Goal: Information Seeking & Learning: Learn about a topic

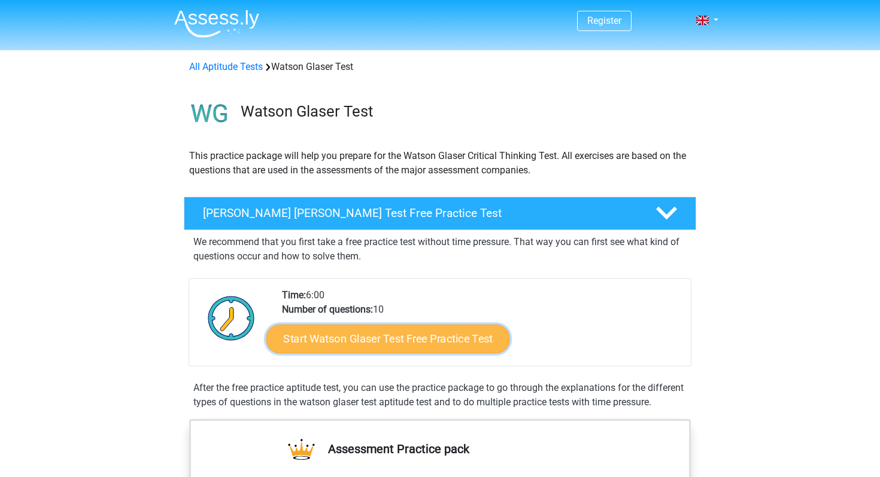
click at [448, 342] on link "Start Watson Glaser Test Free Practice Test" at bounding box center [388, 339] width 244 height 29
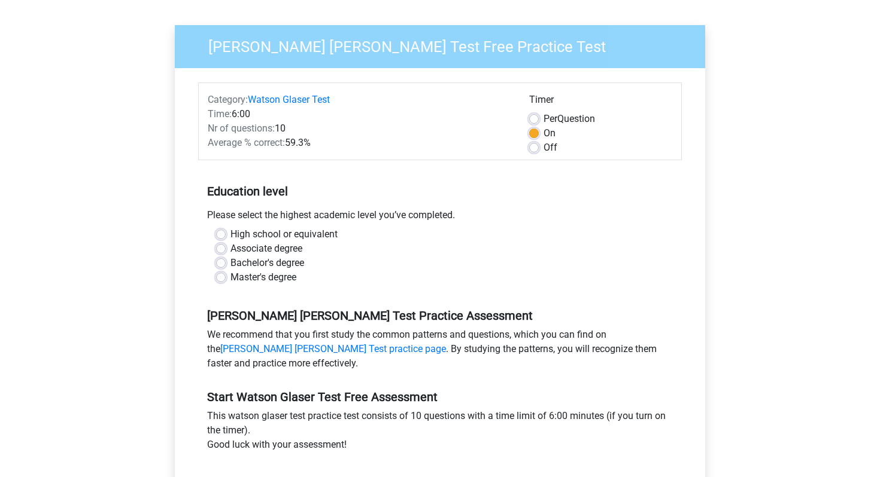
scroll to position [74, 0]
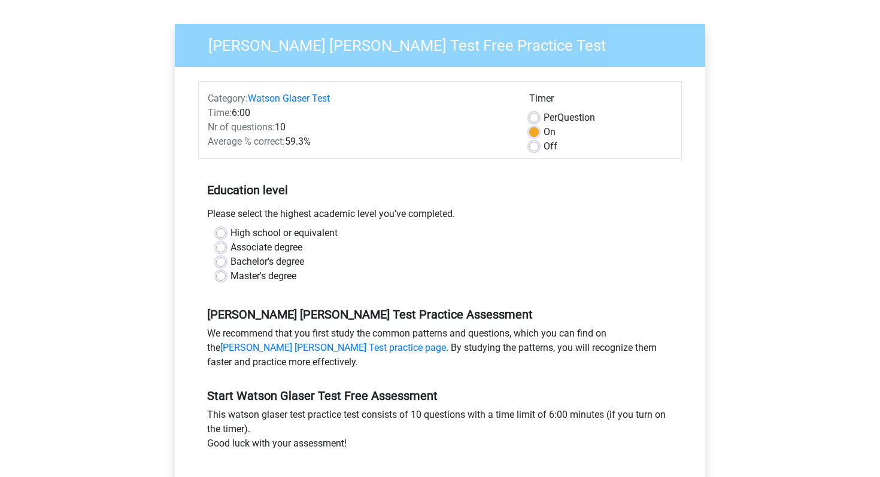
click at [230, 261] on label "Bachelor's degree" at bounding box center [267, 262] width 74 height 14
click at [223, 261] on input "Bachelor's degree" at bounding box center [221, 261] width 10 height 12
radio input "true"
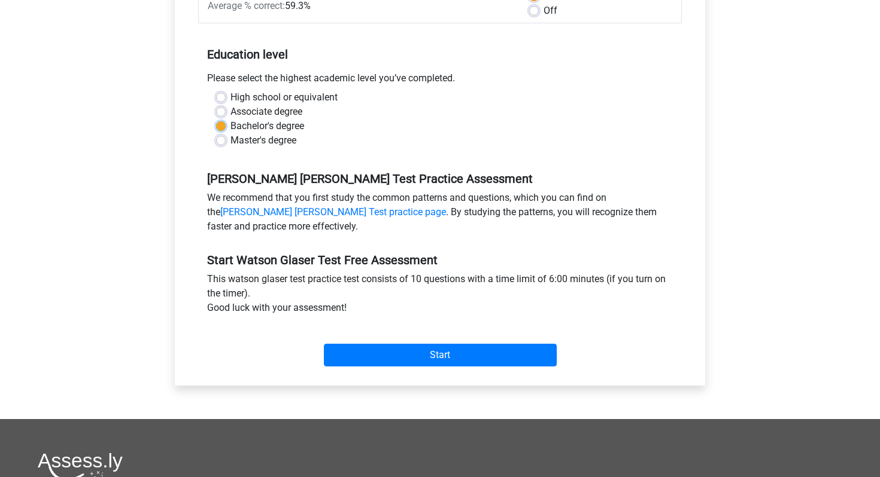
scroll to position [212, 0]
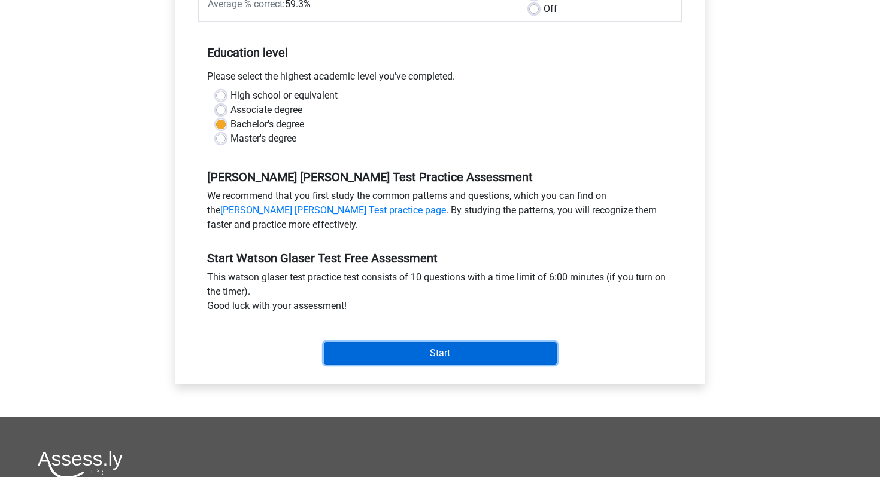
click at [390, 363] on input "Start" at bounding box center [440, 353] width 233 height 23
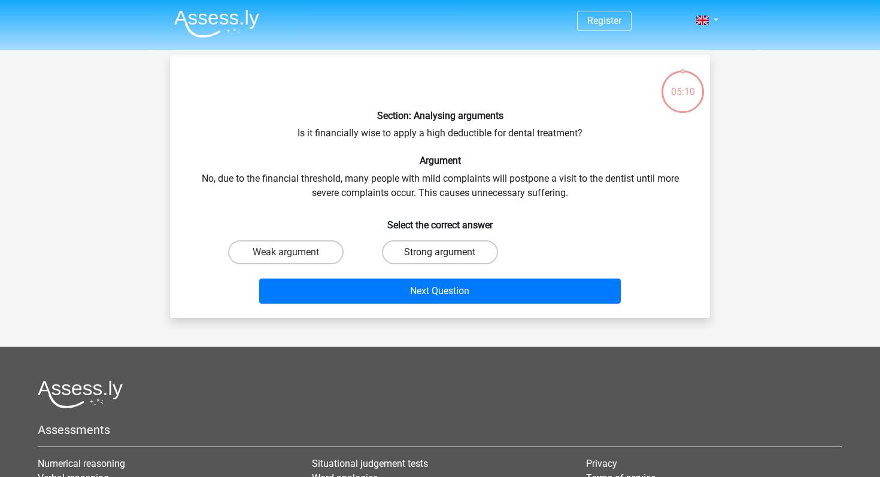
click at [424, 252] on label "Strong argument" at bounding box center [439, 253] width 115 height 24
click at [440, 252] on input "Strong argument" at bounding box center [444, 256] width 8 height 8
radio input "true"
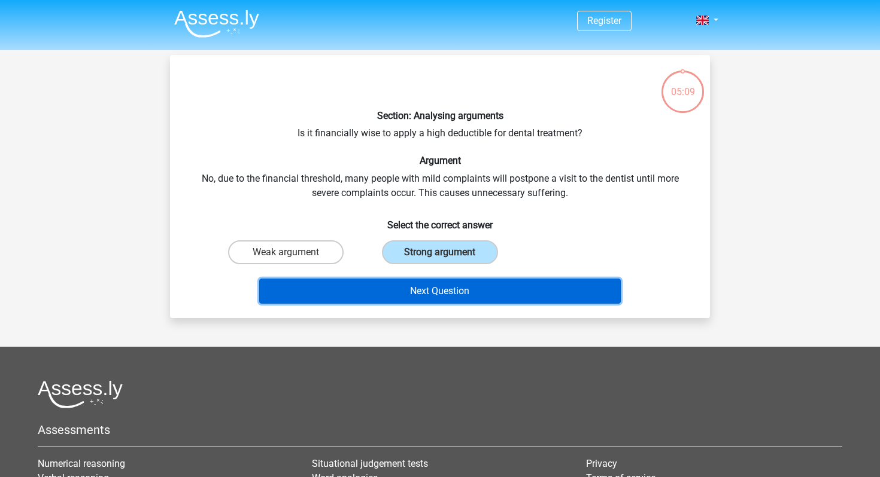
click at [431, 284] on button "Next Question" at bounding box center [440, 291] width 362 height 25
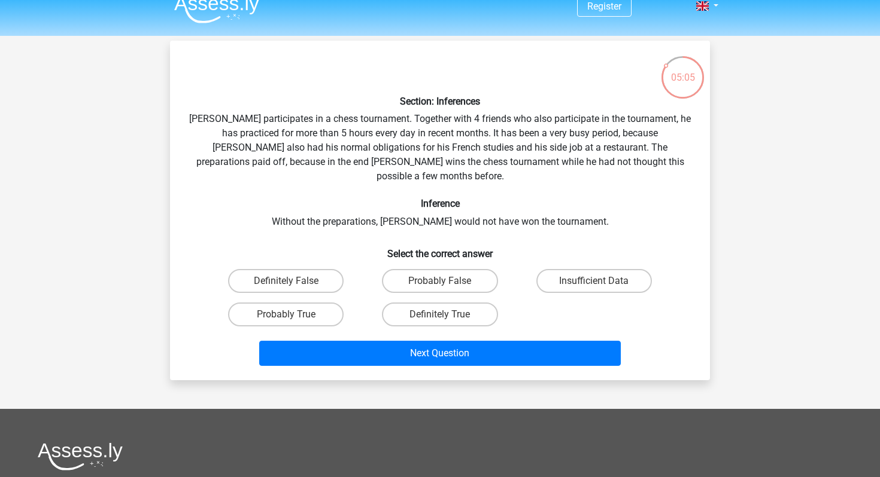
scroll to position [16, 0]
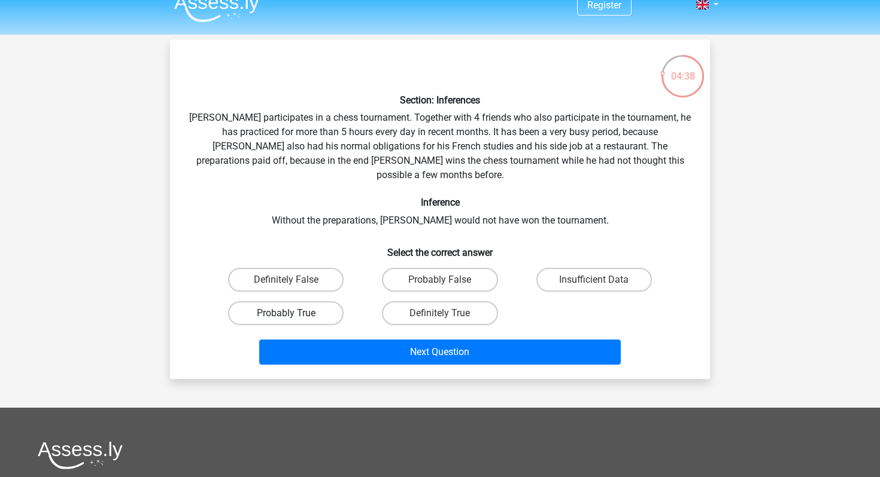
click at [326, 302] on label "Probably True" at bounding box center [285, 314] width 115 height 24
click at [294, 314] on input "Probably True" at bounding box center [290, 318] width 8 height 8
radio input "true"
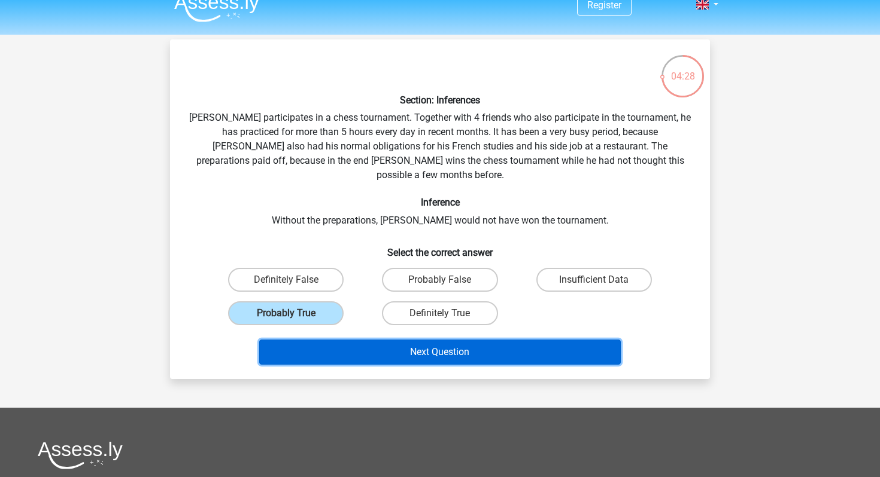
click at [364, 343] on button "Next Question" at bounding box center [440, 352] width 362 height 25
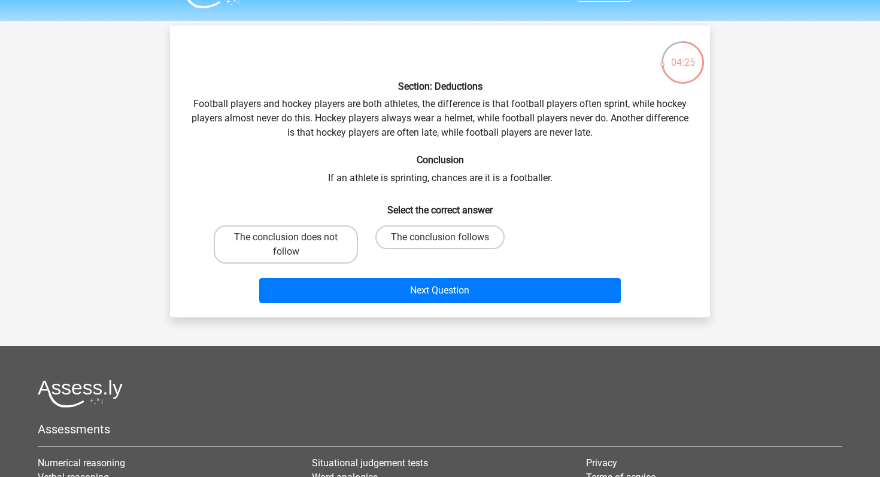
scroll to position [20, 0]
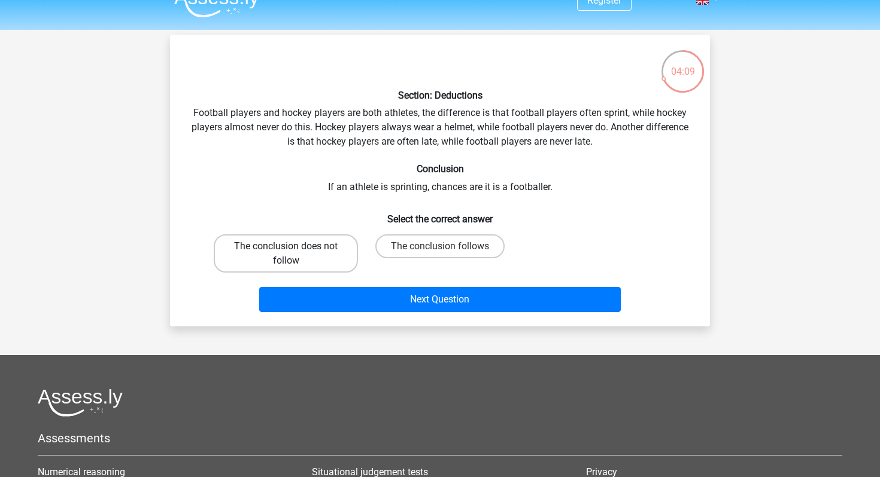
click at [312, 257] on label "The conclusion does not follow" at bounding box center [286, 254] width 144 height 38
click at [294, 254] on input "The conclusion does not follow" at bounding box center [290, 251] width 8 height 8
radio input "true"
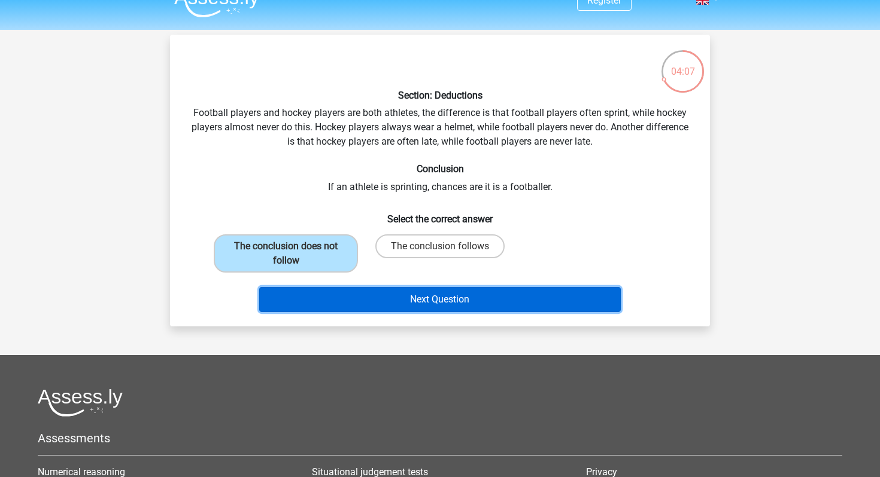
click at [351, 299] on button "Next Question" at bounding box center [440, 299] width 362 height 25
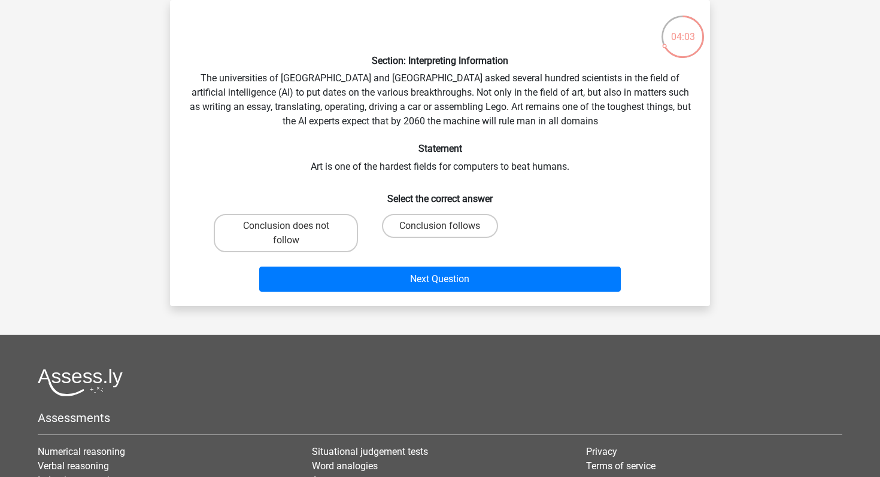
scroll to position [21, 0]
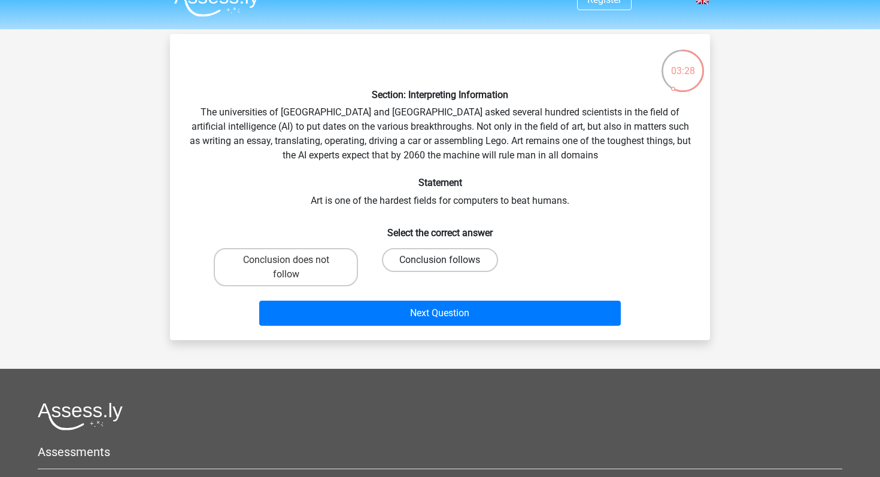
click at [424, 267] on label "Conclusion follows" at bounding box center [439, 260] width 115 height 24
click at [440, 267] on input "Conclusion follows" at bounding box center [444, 264] width 8 height 8
radio input "true"
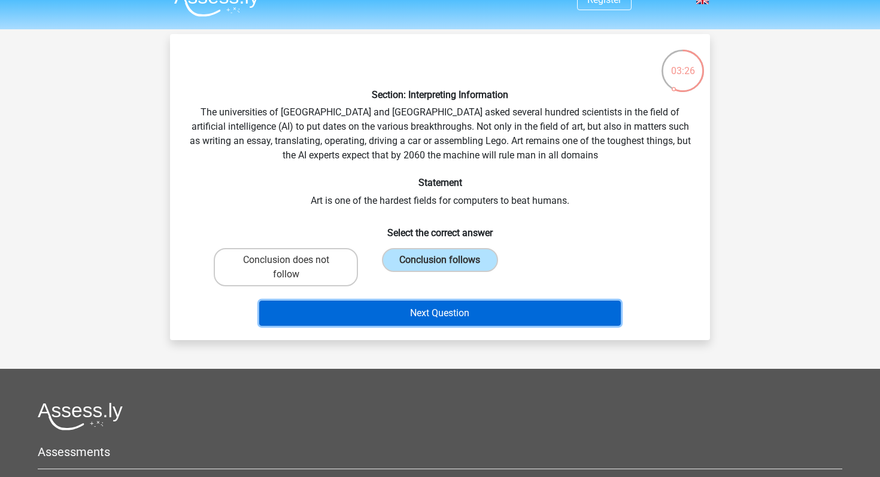
click at [427, 313] on button "Next Question" at bounding box center [440, 313] width 362 height 25
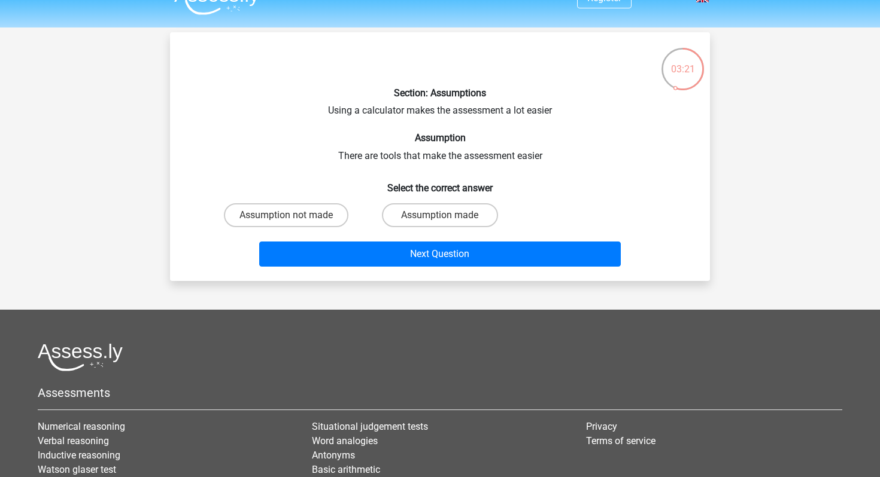
scroll to position [22, 0]
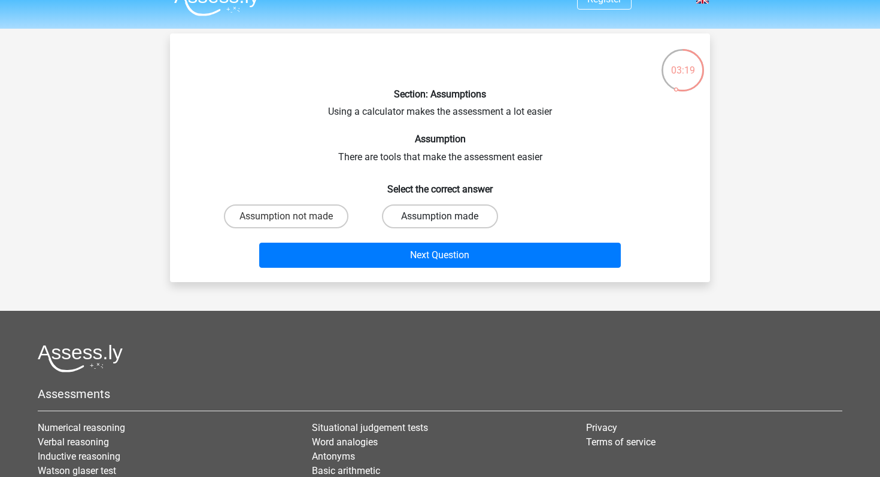
click at [409, 221] on label "Assumption made" at bounding box center [439, 217] width 115 height 24
click at [440, 221] on input "Assumption made" at bounding box center [444, 221] width 8 height 8
radio input "true"
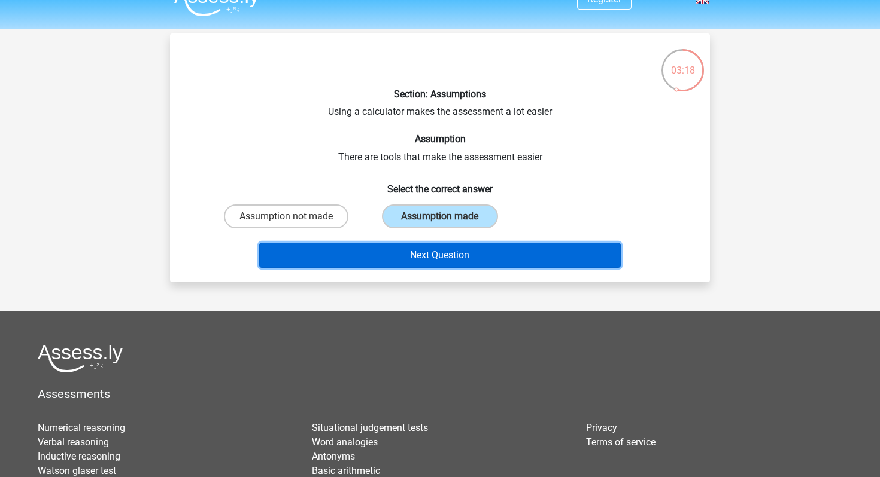
click at [419, 254] on button "Next Question" at bounding box center [440, 255] width 362 height 25
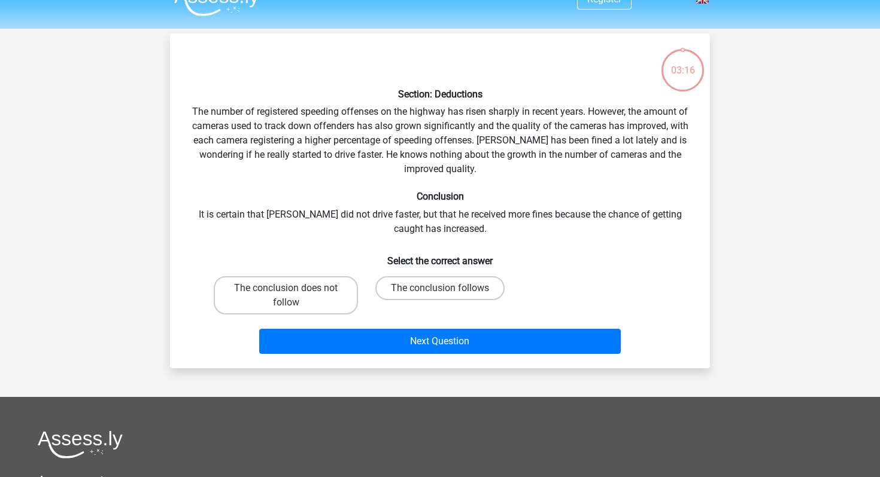
scroll to position [55, 0]
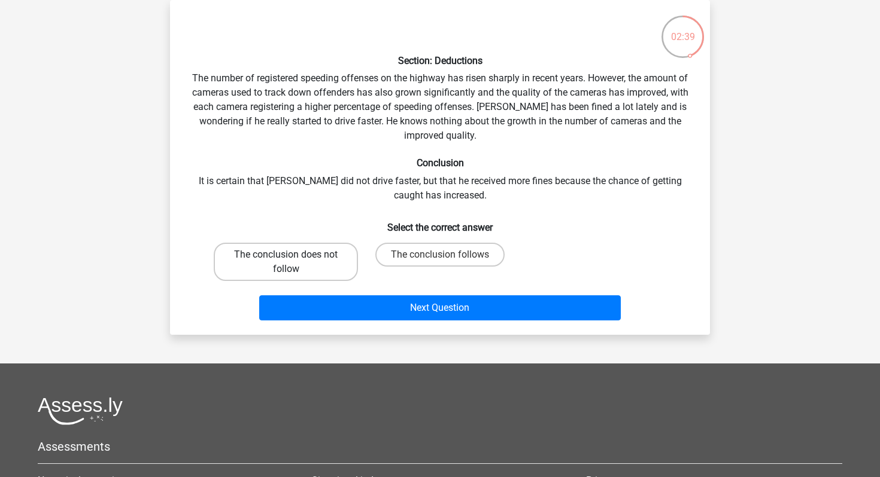
click at [328, 261] on label "The conclusion does not follow" at bounding box center [286, 262] width 144 height 38
click at [294, 261] on input "The conclusion does not follow" at bounding box center [290, 259] width 8 height 8
radio input "true"
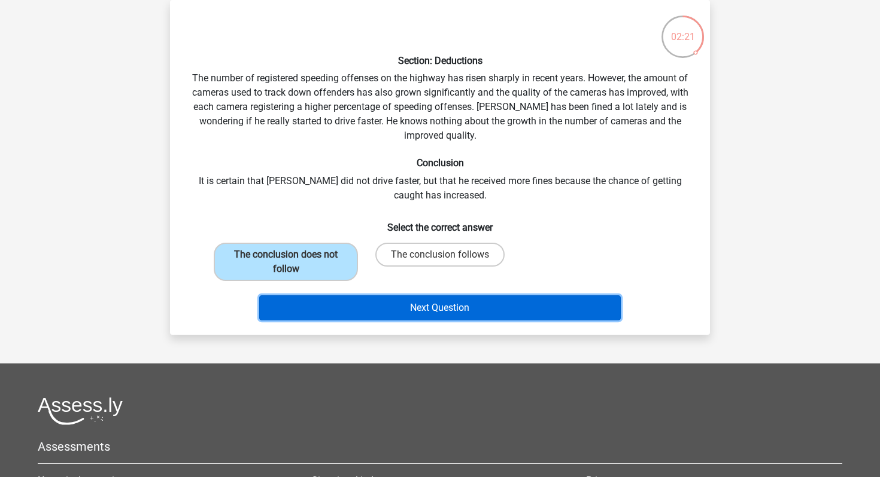
click at [355, 311] on button "Next Question" at bounding box center [440, 308] width 362 height 25
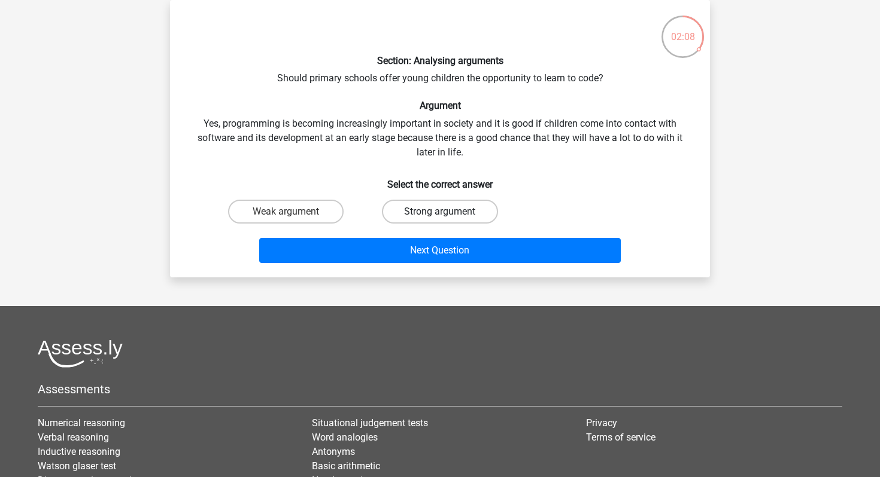
click at [416, 212] on label "Strong argument" at bounding box center [439, 212] width 115 height 24
click at [440, 212] on input "Strong argument" at bounding box center [444, 216] width 8 height 8
radio input "true"
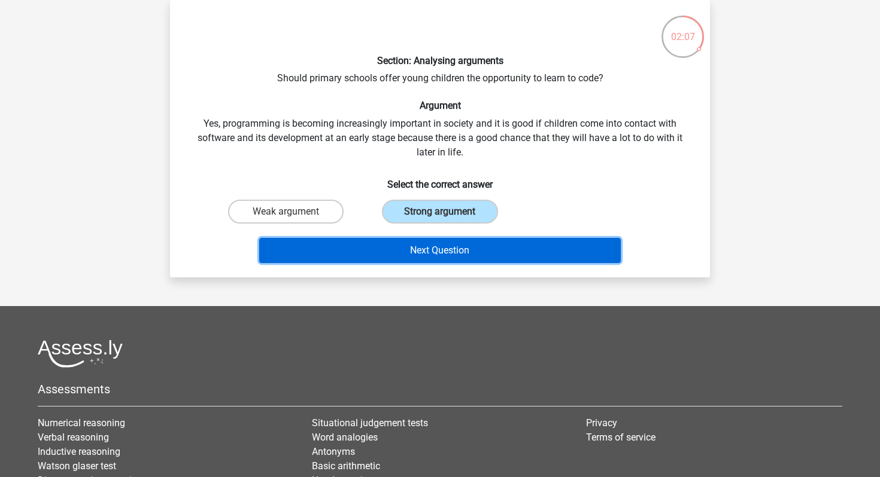
click at [422, 248] on button "Next Question" at bounding box center [440, 250] width 362 height 25
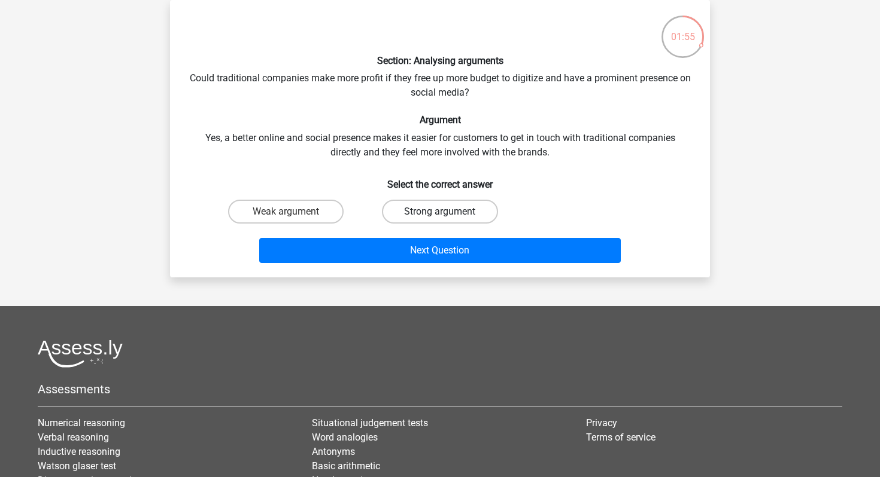
click at [421, 216] on label "Strong argument" at bounding box center [439, 212] width 115 height 24
click at [440, 216] on input "Strong argument" at bounding box center [444, 216] width 8 height 8
radio input "true"
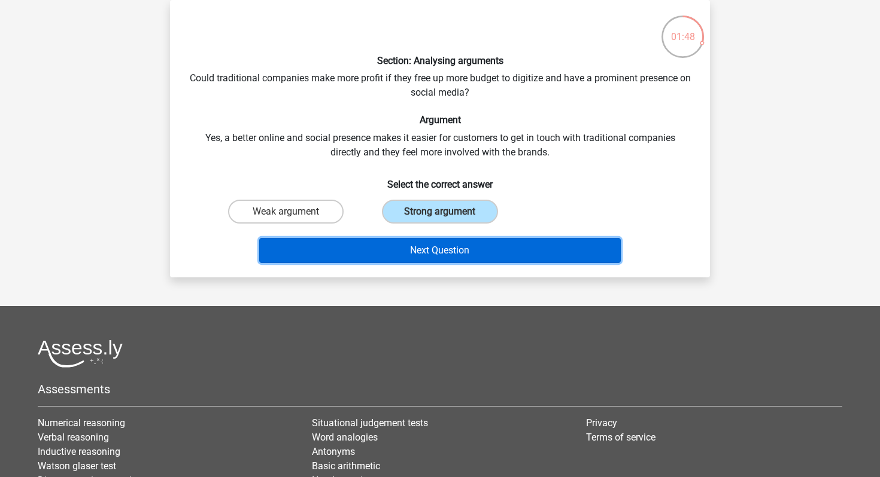
click at [439, 250] on button "Next Question" at bounding box center [440, 250] width 362 height 25
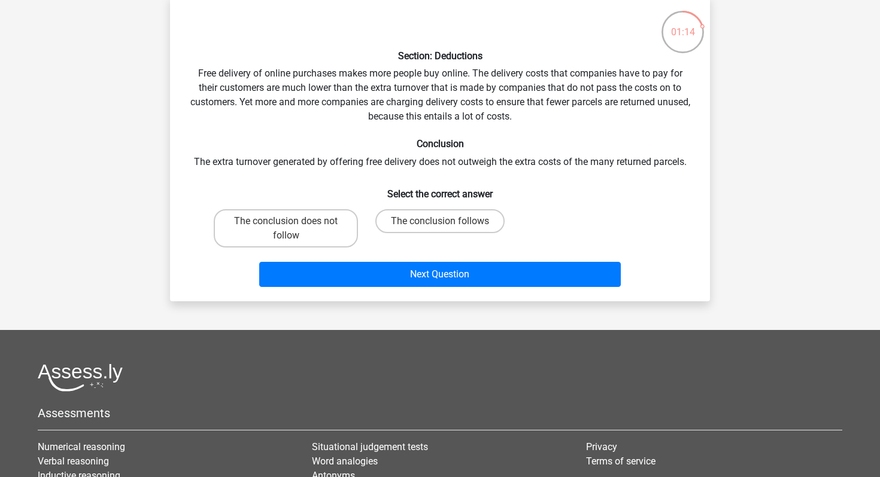
scroll to position [0, 0]
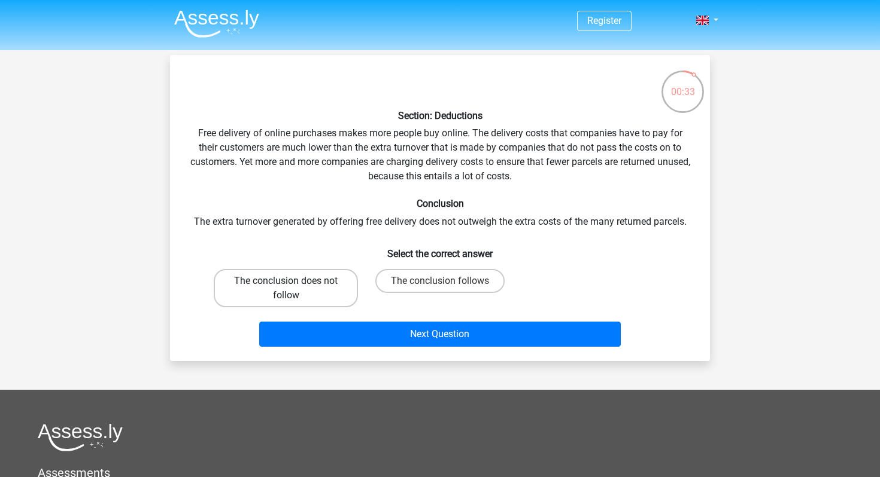
click at [316, 285] on label "The conclusion does not follow" at bounding box center [286, 288] width 144 height 38
click at [294, 285] on input "The conclusion does not follow" at bounding box center [290, 285] width 8 height 8
radio input "true"
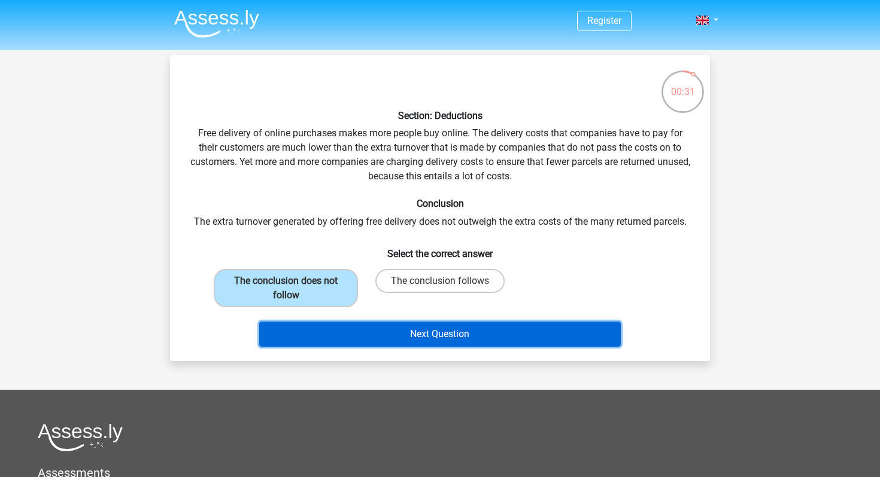
click at [342, 337] on button "Next Question" at bounding box center [440, 334] width 362 height 25
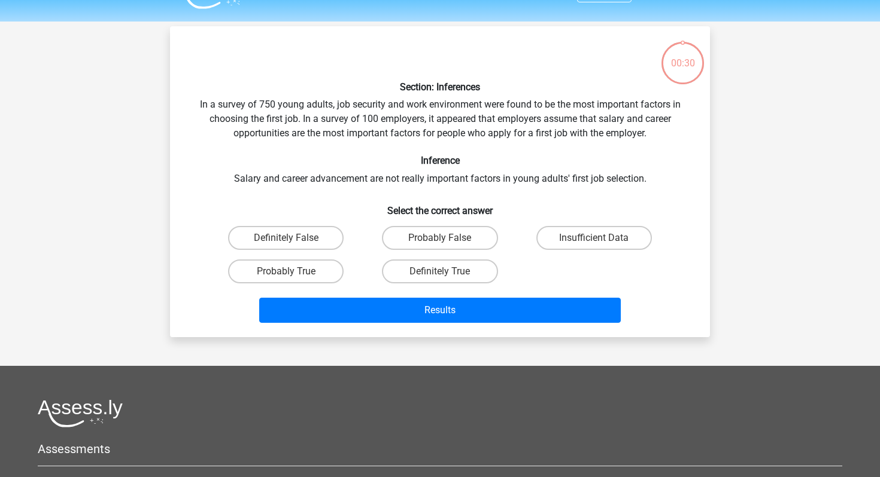
scroll to position [55, 0]
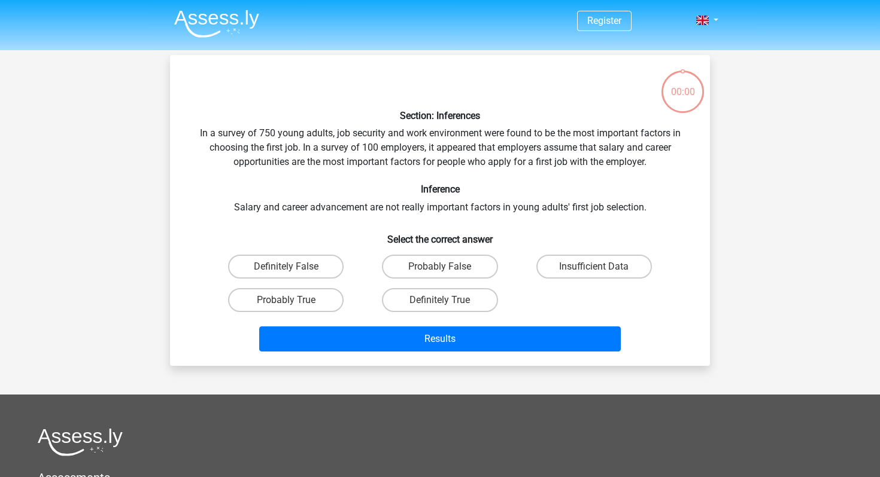
scroll to position [55, 0]
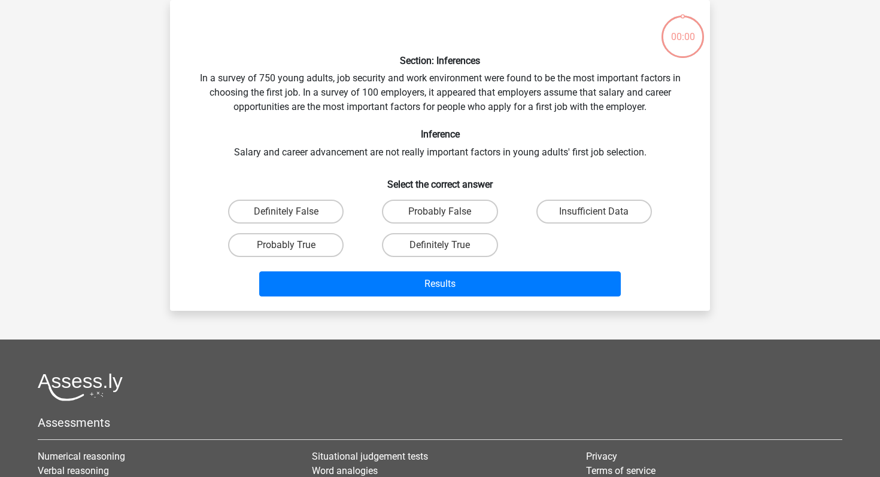
click at [563, 217] on label "Insufficient Data" at bounding box center [593, 212] width 115 height 24
click at [594, 217] on input "Insufficient Data" at bounding box center [598, 216] width 8 height 8
radio input "true"
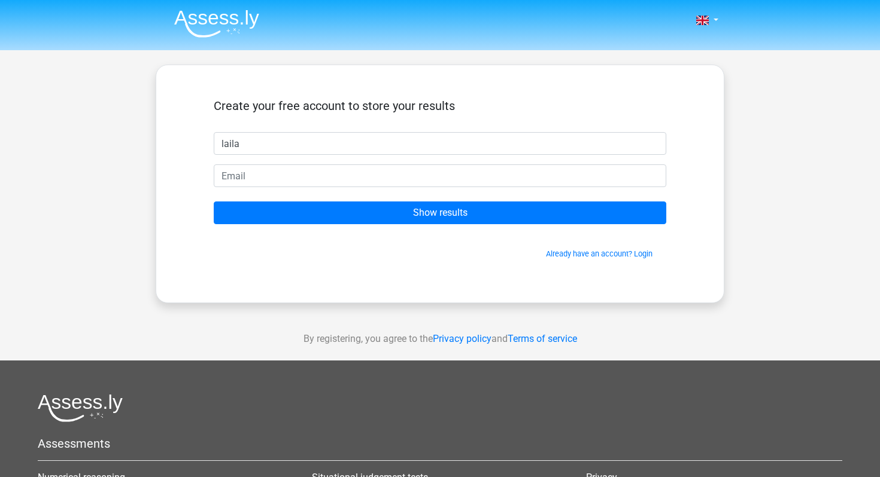
type input "laila"
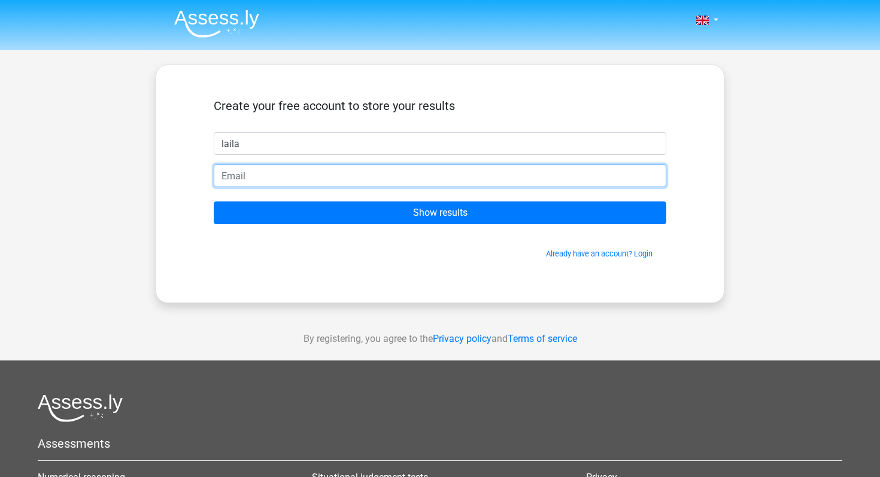
click at [466, 186] on input "email" at bounding box center [440, 176] width 452 height 23
type input "[EMAIL_ADDRESS][DOMAIN_NAME]"
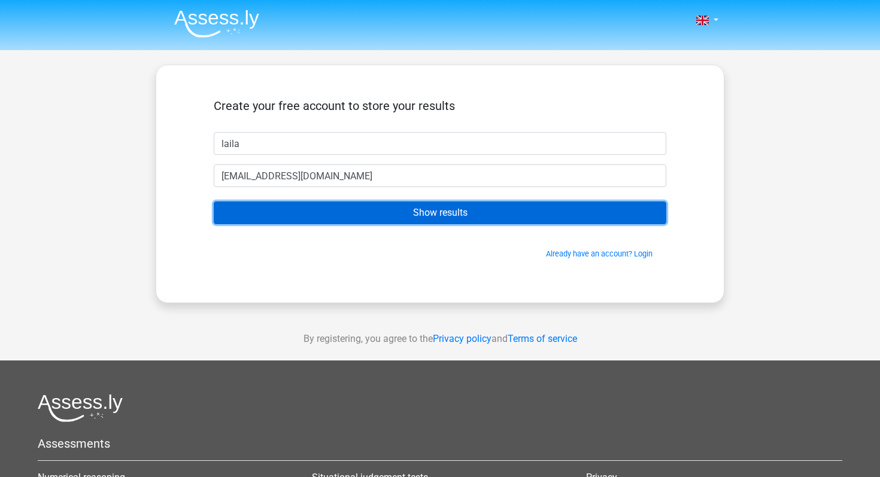
click at [400, 211] on input "Show results" at bounding box center [440, 213] width 452 height 23
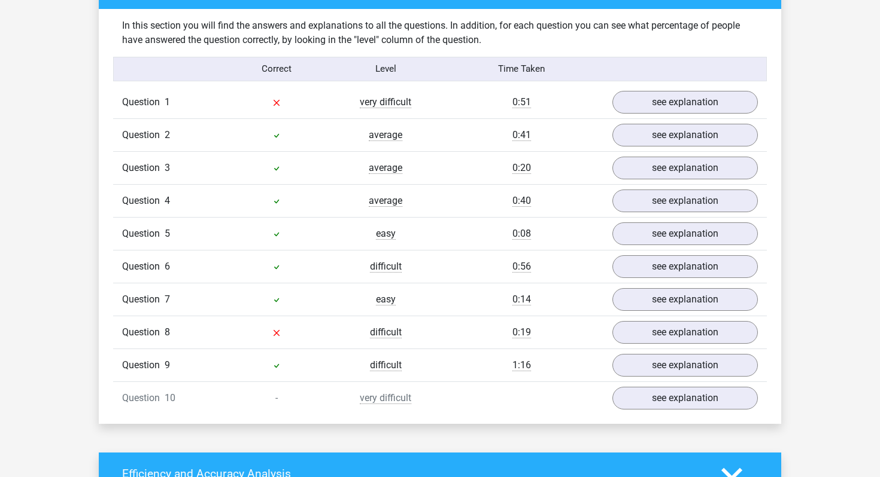
scroll to position [923, 0]
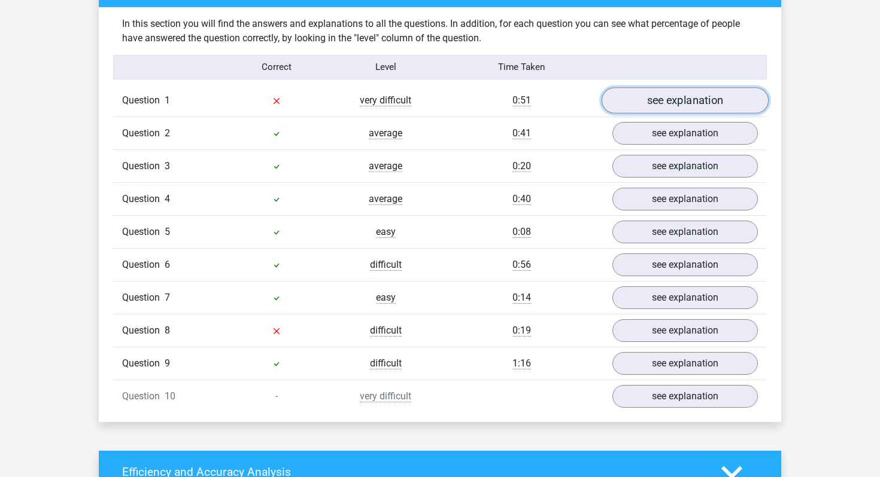
click at [643, 100] on link "see explanation" at bounding box center [684, 100] width 167 height 26
